Goal: Book appointment/travel/reservation

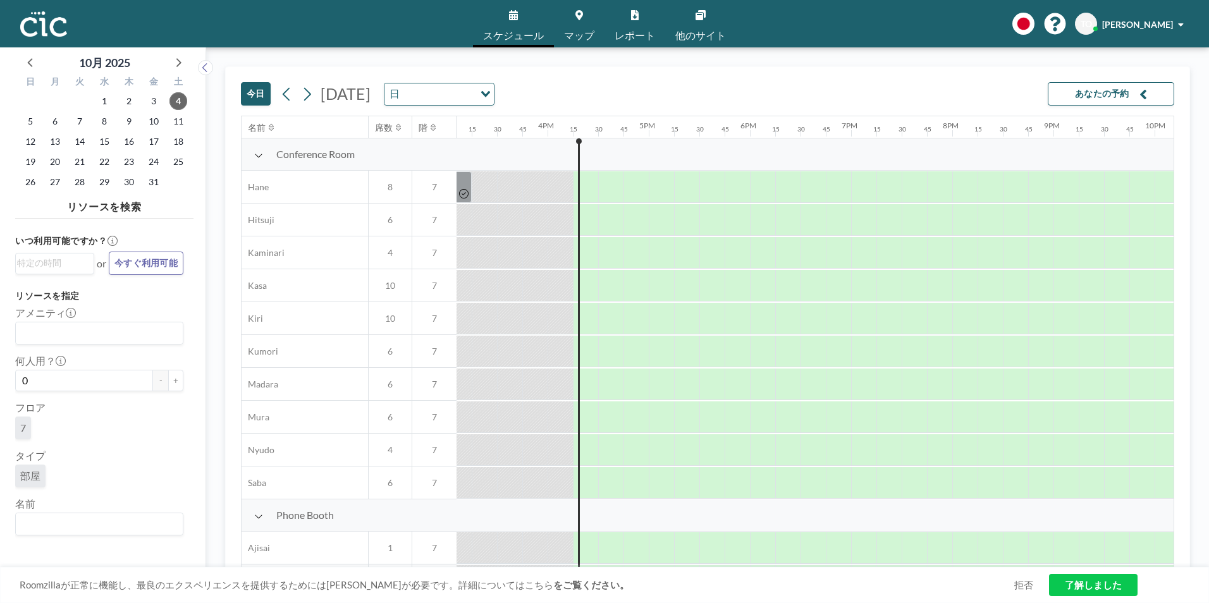
scroll to position [0, 1619]
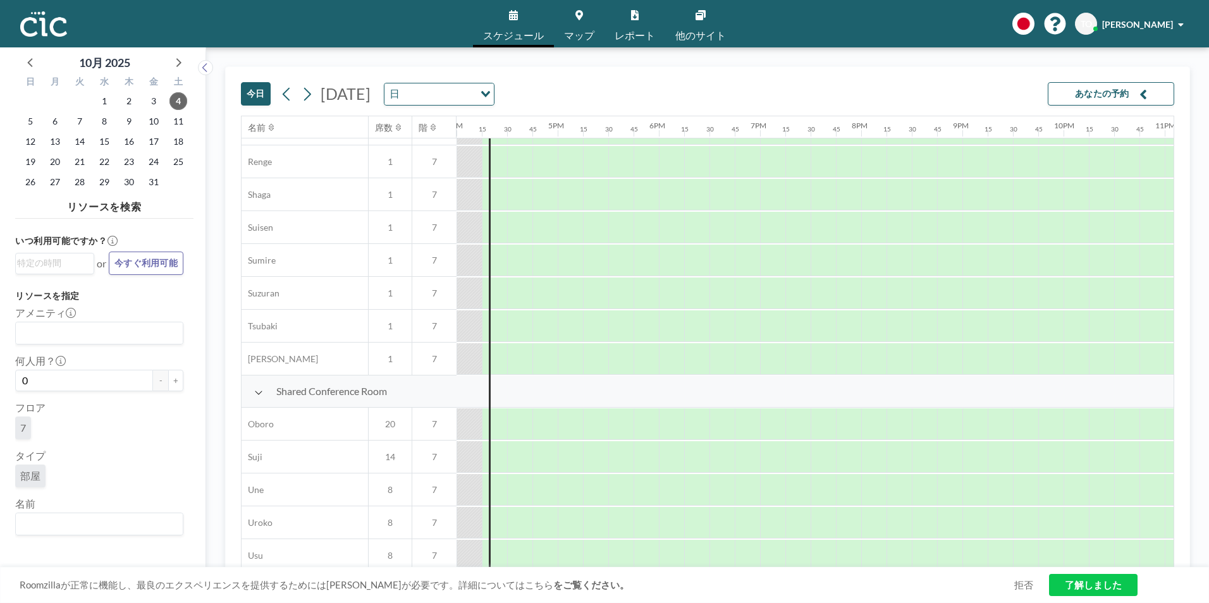
scroll to position [759, 1619]
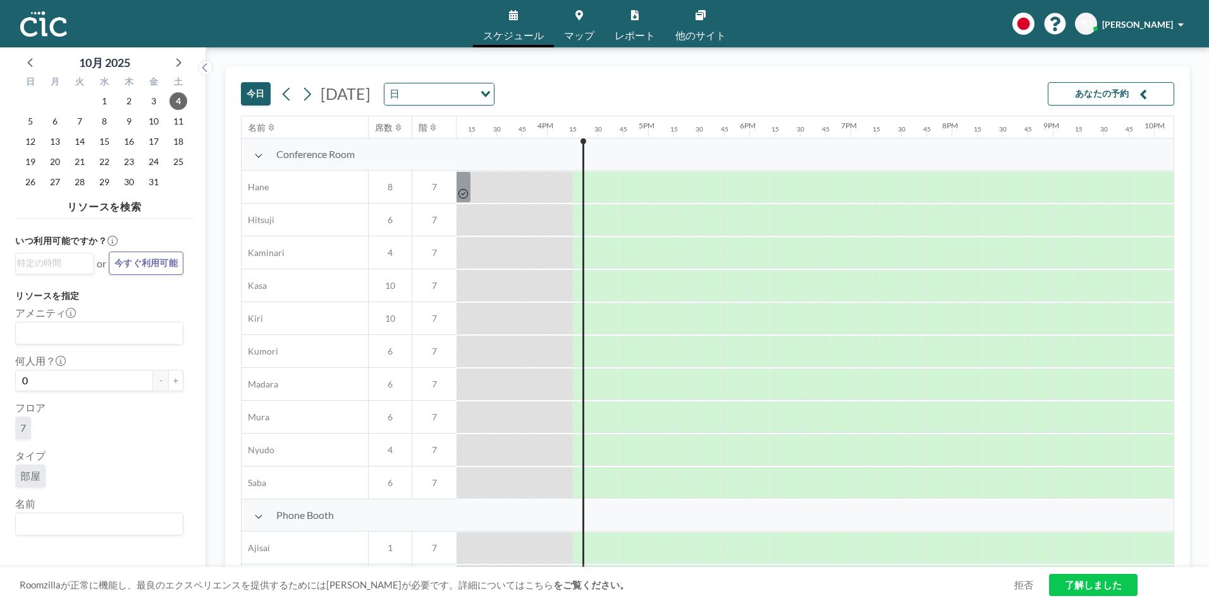
scroll to position [0, 1619]
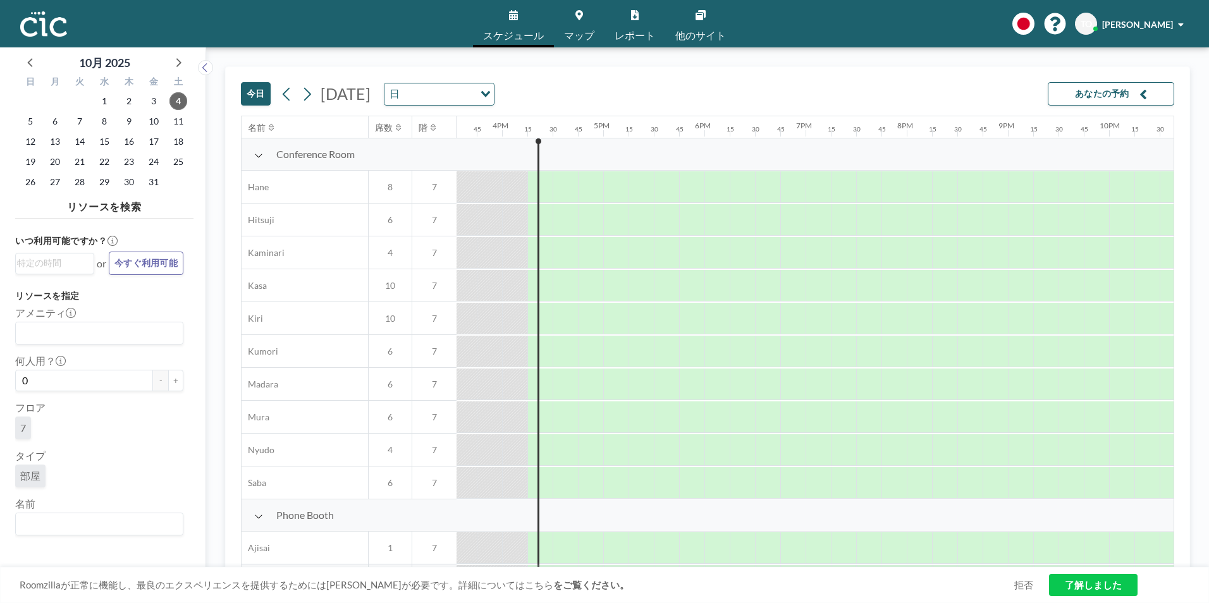
scroll to position [0, 1619]
